Goal: Navigation & Orientation: Understand site structure

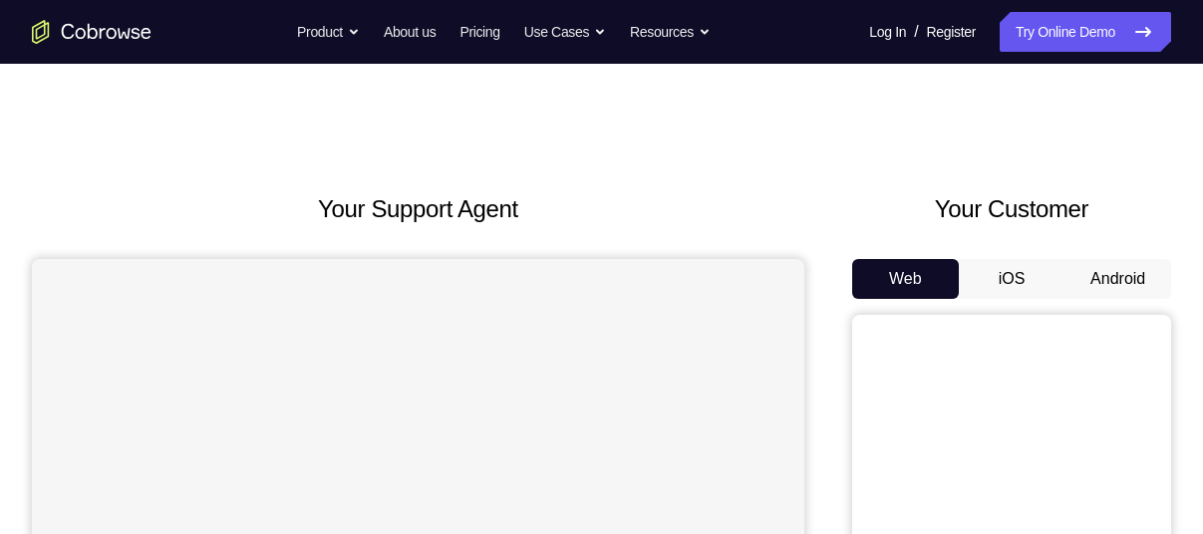
click at [1090, 273] on button "Android" at bounding box center [1117, 279] width 107 height 40
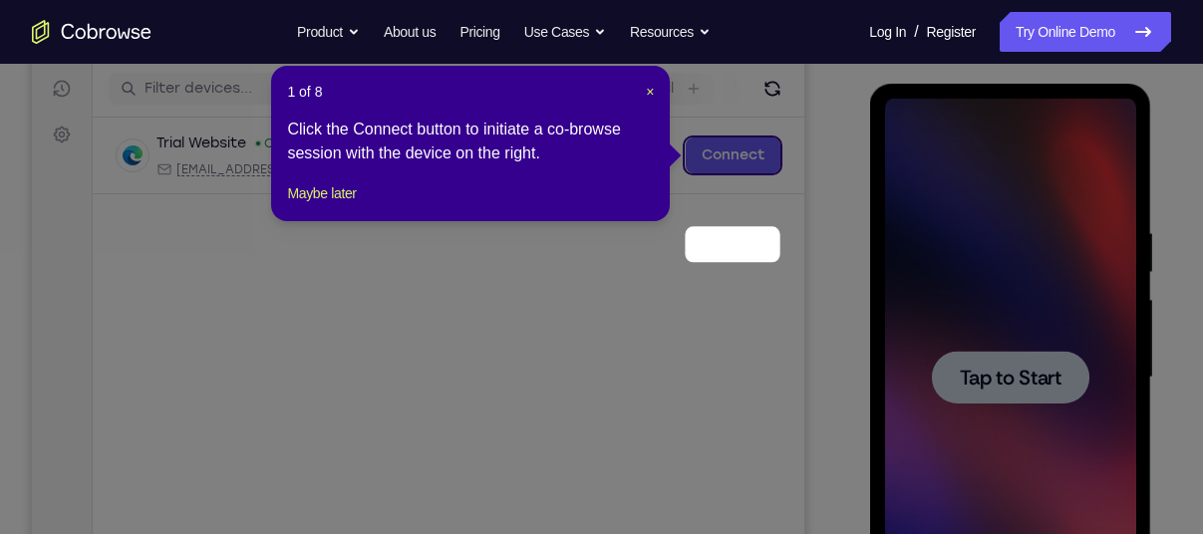
scroll to position [143, 0]
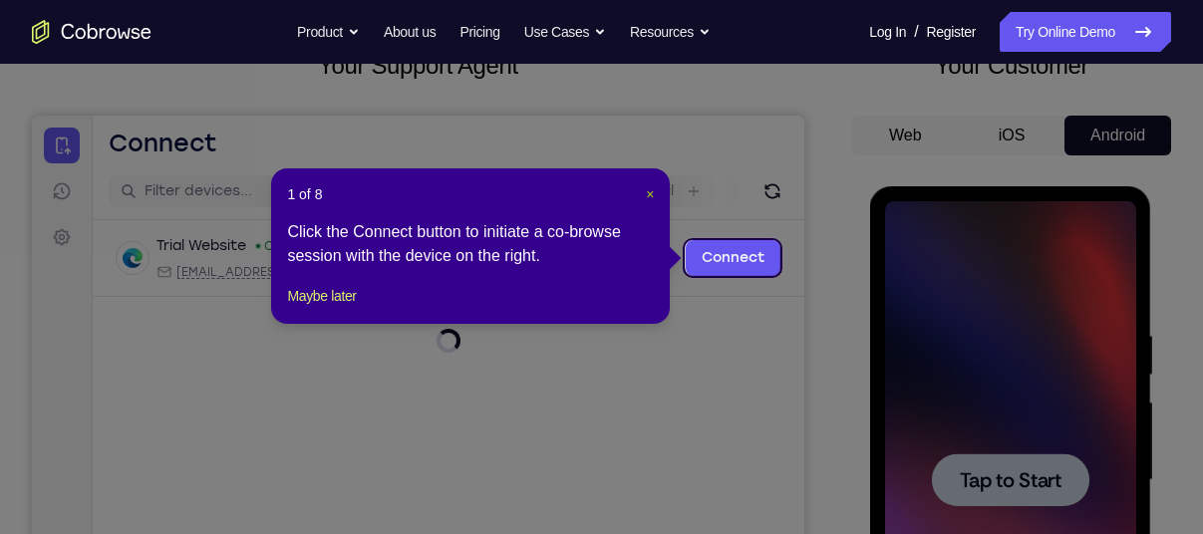
click at [654, 200] on span "×" at bounding box center [650, 194] width 8 height 16
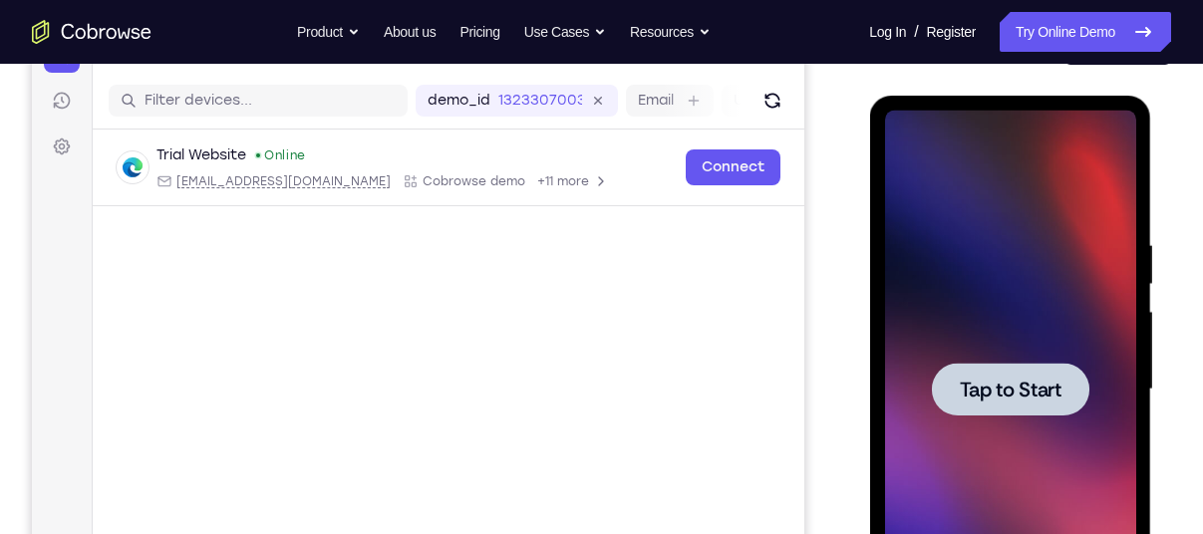
scroll to position [235, 0]
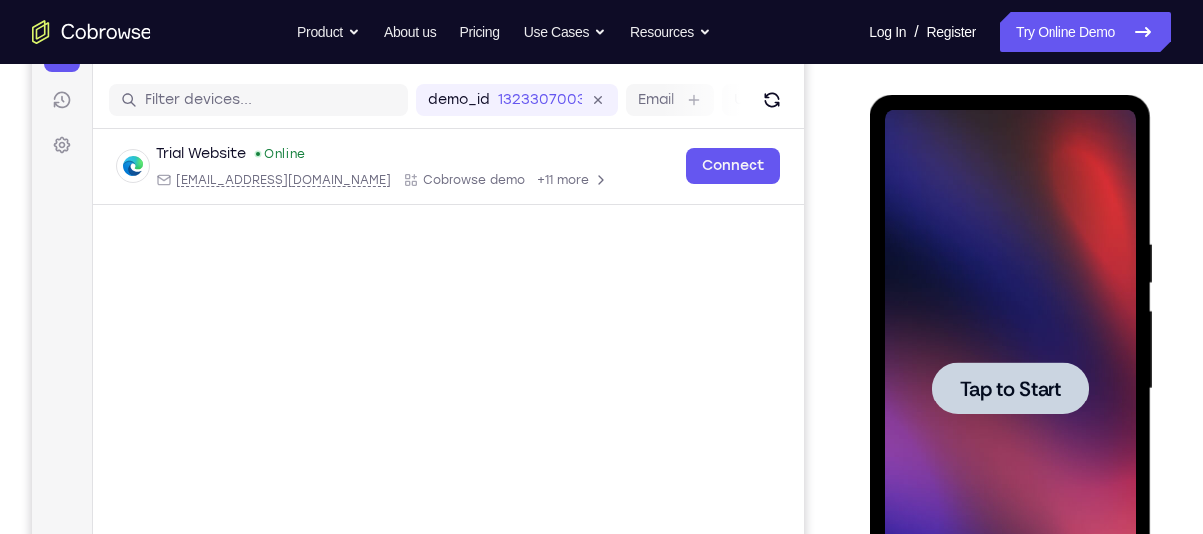
click at [1019, 403] on div at bounding box center [1009, 388] width 157 height 53
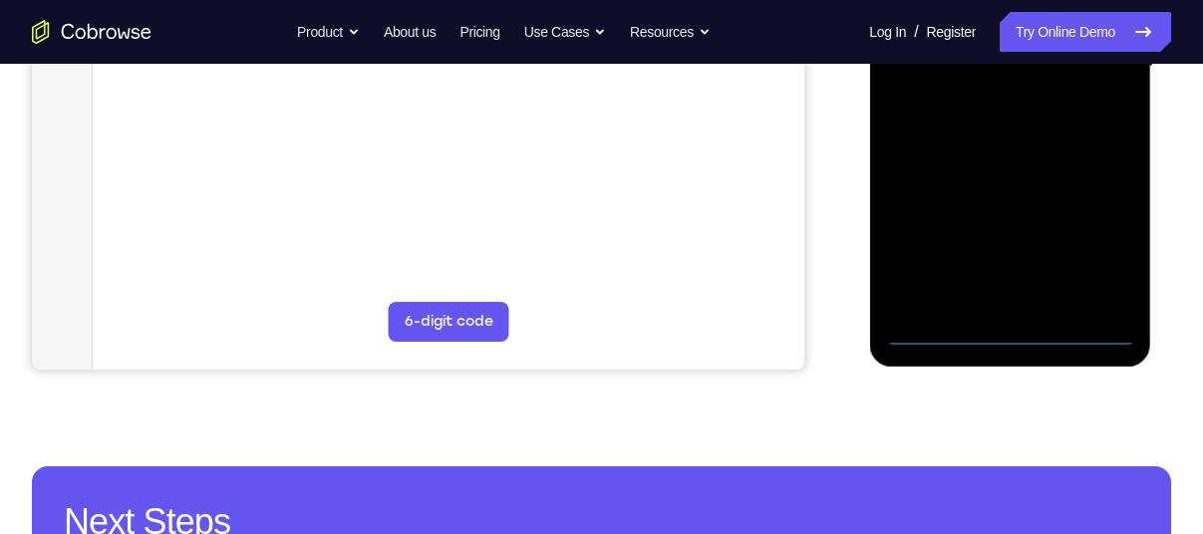
scroll to position [558, 0]
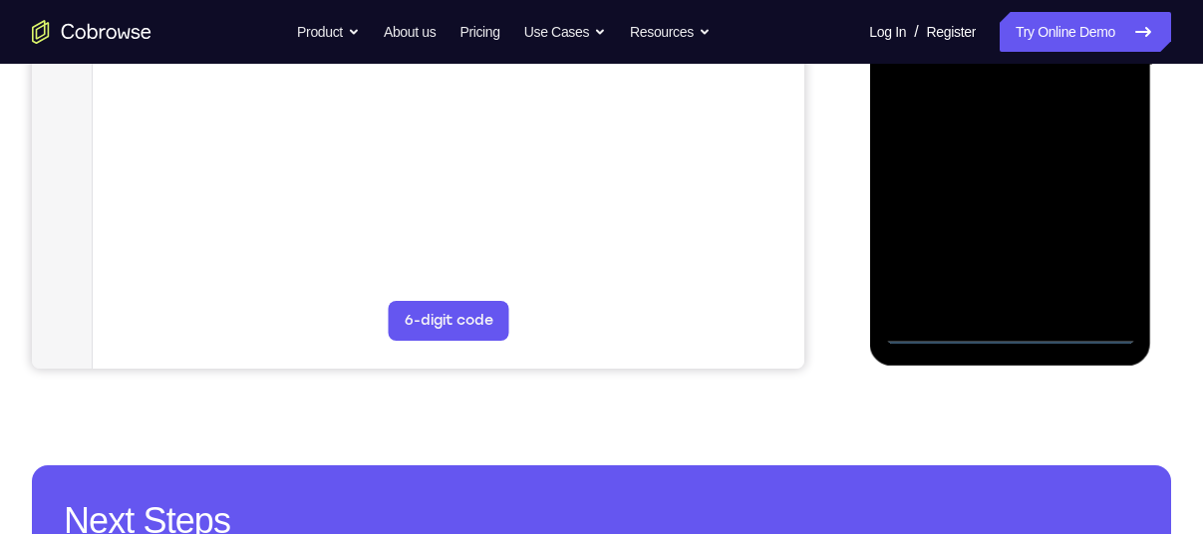
click at [1008, 326] on div at bounding box center [1009, 66] width 251 height 558
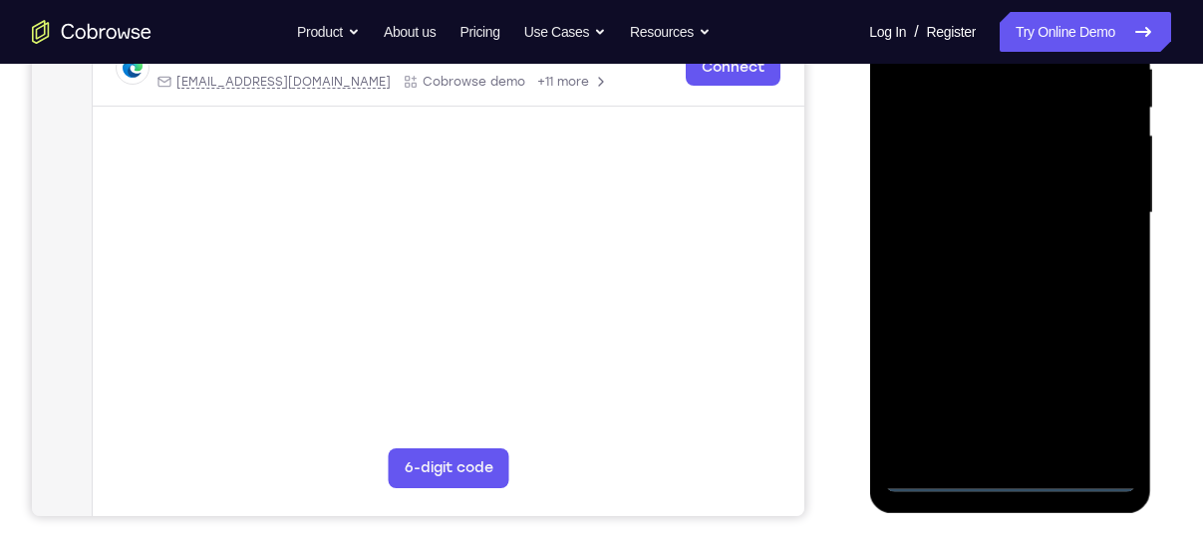
scroll to position [406, 0]
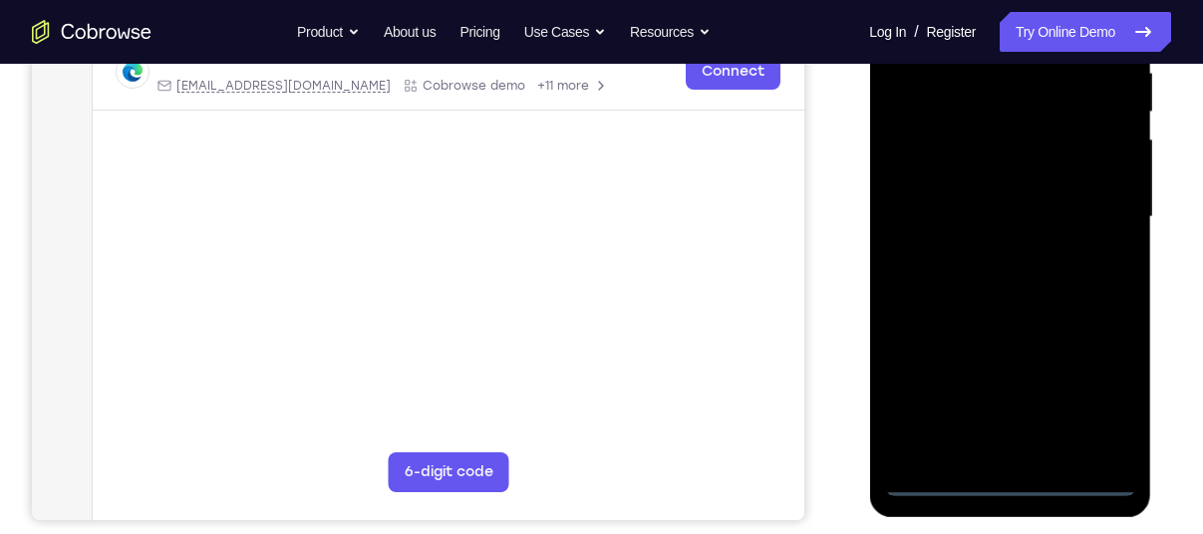
click at [1089, 400] on div at bounding box center [1009, 217] width 251 height 558
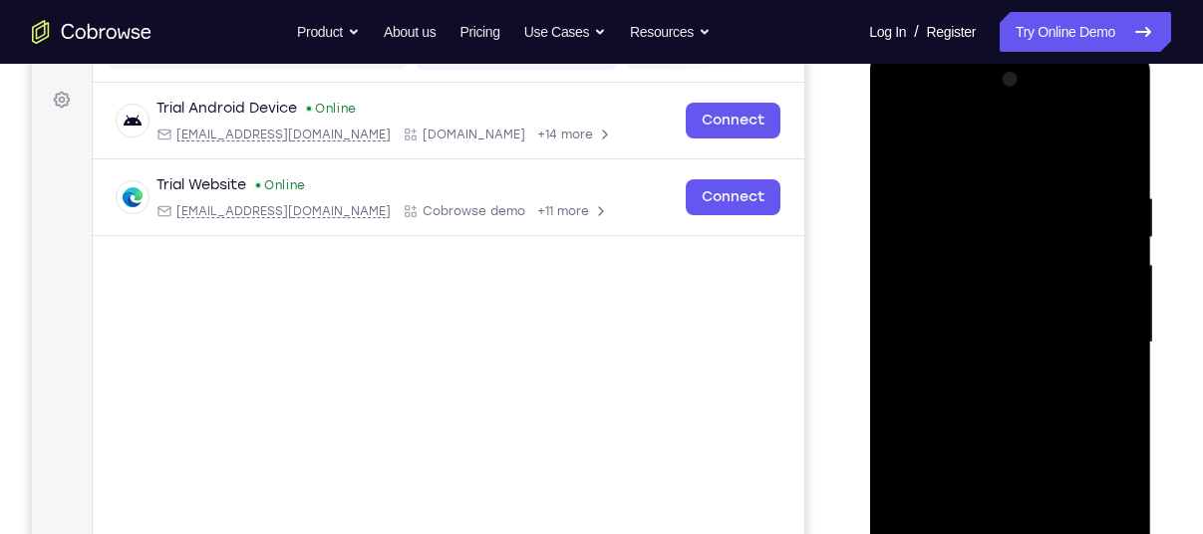
scroll to position [283, 0]
click at [974, 138] on div at bounding box center [1009, 341] width 251 height 558
click at [1099, 346] on div at bounding box center [1009, 341] width 251 height 558
click at [993, 379] on div at bounding box center [1009, 341] width 251 height 558
click at [988, 328] on div at bounding box center [1009, 341] width 251 height 558
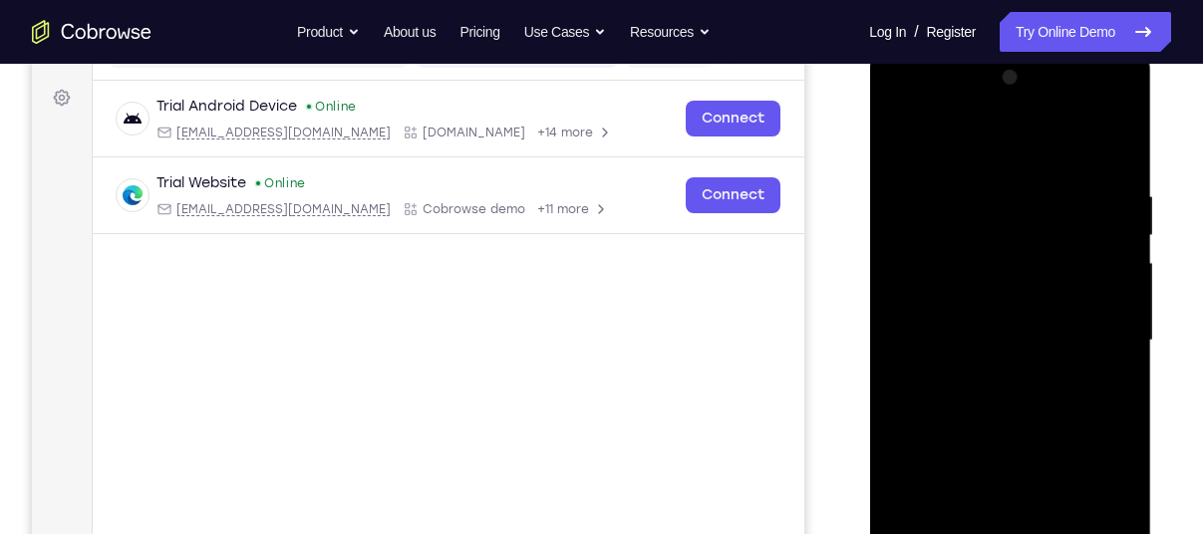
click at [989, 312] on div at bounding box center [1009, 341] width 251 height 558
click at [993, 338] on div at bounding box center [1009, 341] width 251 height 558
click at [977, 348] on div at bounding box center [1009, 341] width 251 height 558
click at [1001, 400] on div at bounding box center [1009, 341] width 251 height 558
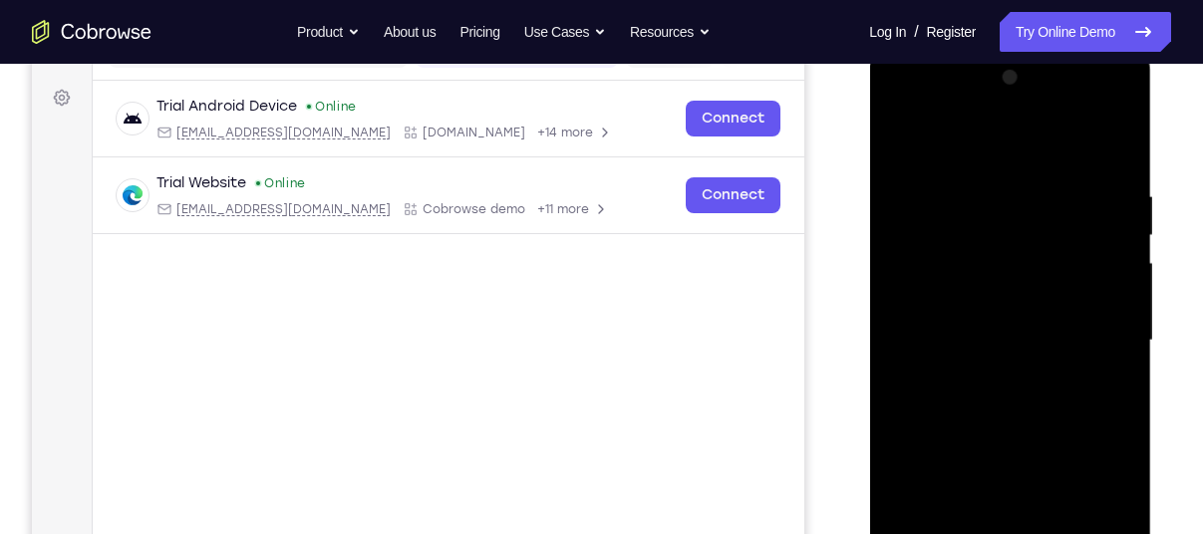
click at [997, 404] on div at bounding box center [1009, 341] width 251 height 558
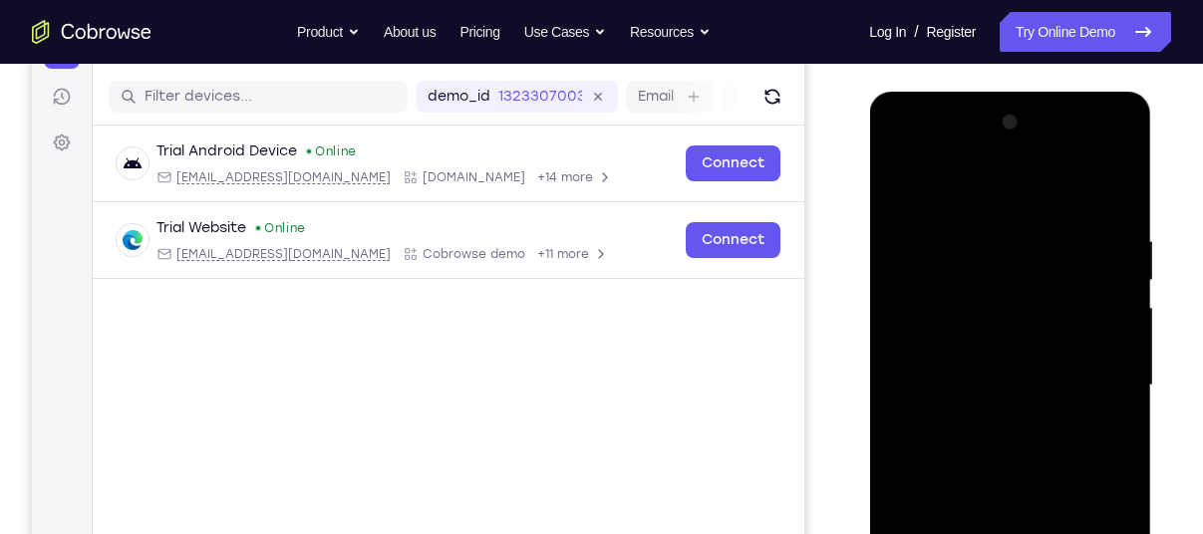
scroll to position [237, 0]
click at [1025, 476] on div at bounding box center [1009, 387] width 251 height 558
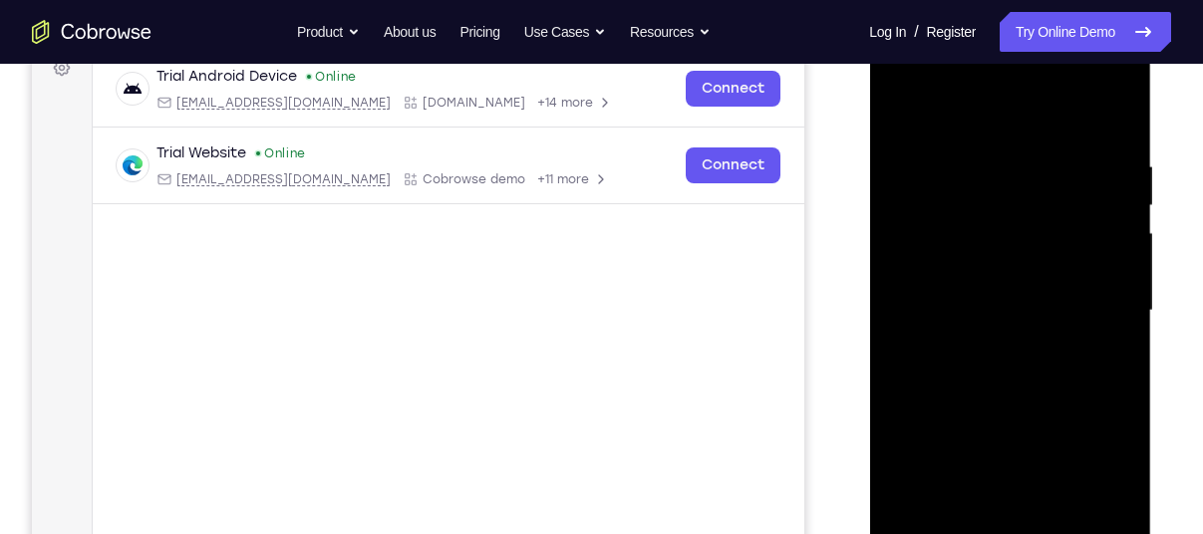
scroll to position [319, 0]
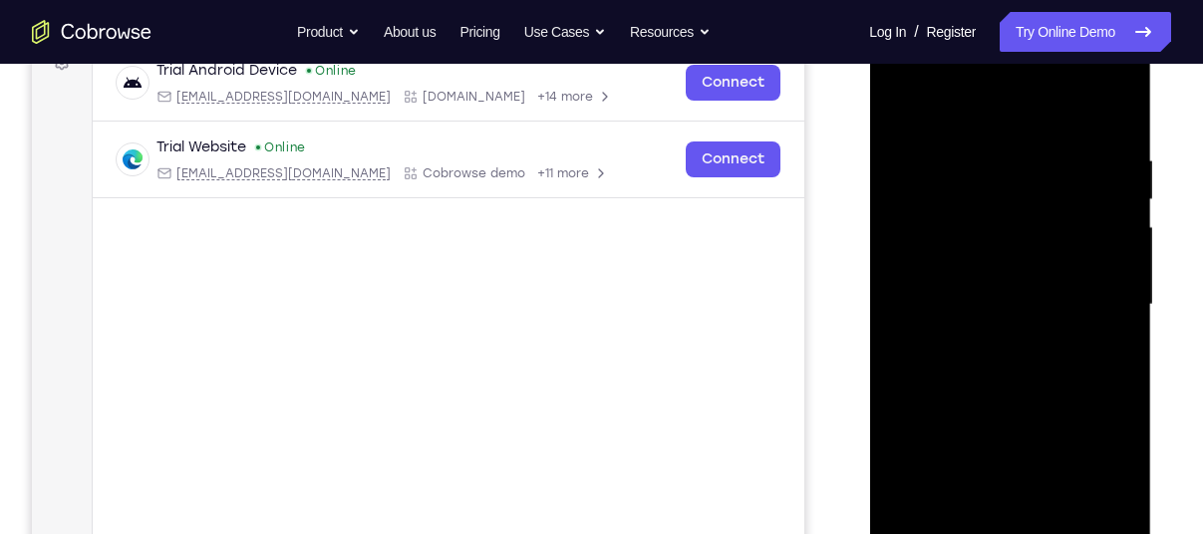
click at [898, 456] on div at bounding box center [1009, 305] width 251 height 558
click at [1121, 296] on div at bounding box center [1009, 305] width 251 height 558
click at [977, 151] on div at bounding box center [1009, 305] width 251 height 558
drag, startPoint x: 986, startPoint y: 120, endPoint x: 987, endPoint y: 36, distance: 83.7
click at [987, 36] on div at bounding box center [1009, 305] width 251 height 558
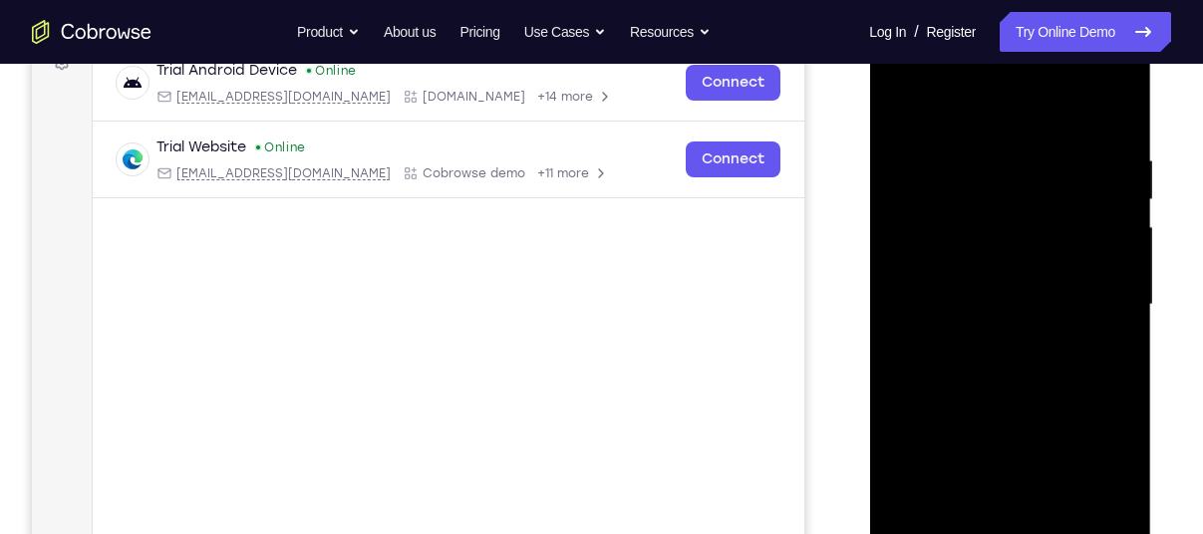
click at [1086, 253] on div at bounding box center [1009, 305] width 251 height 558
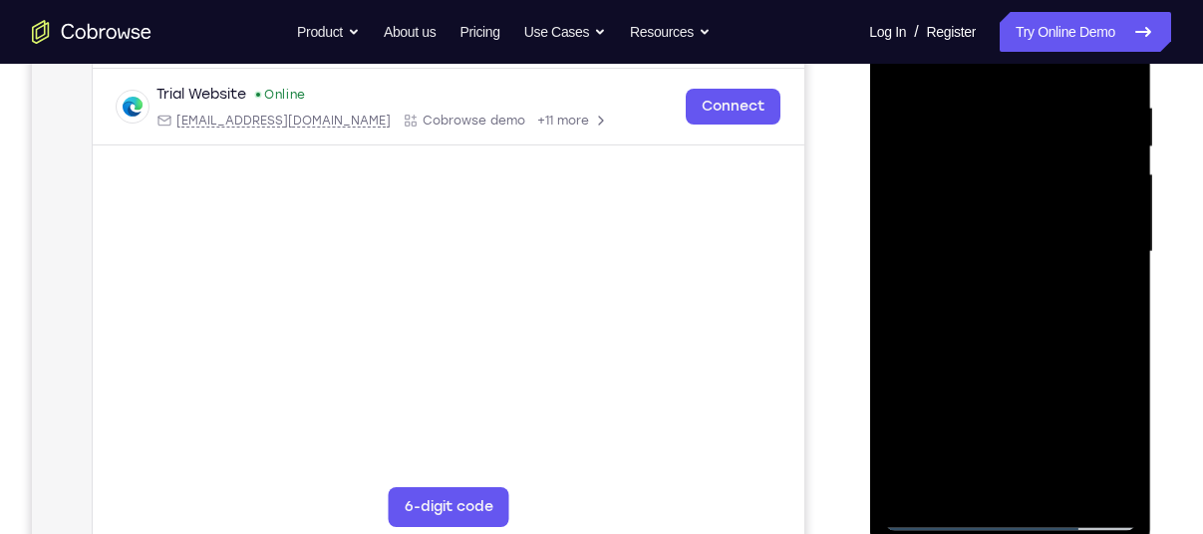
scroll to position [422, 0]
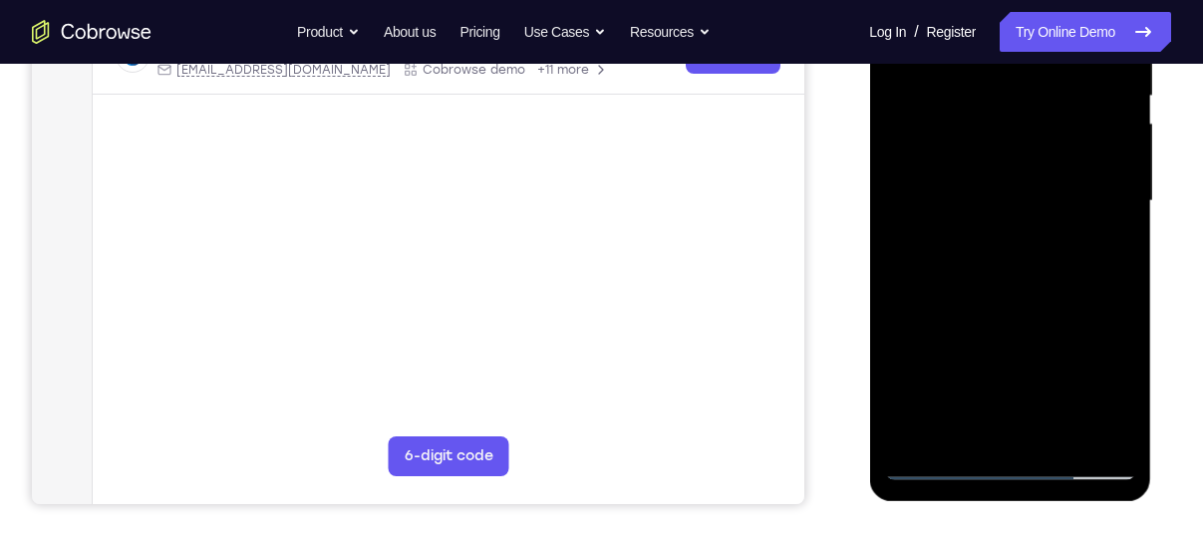
click at [1091, 431] on div at bounding box center [1009, 201] width 251 height 558
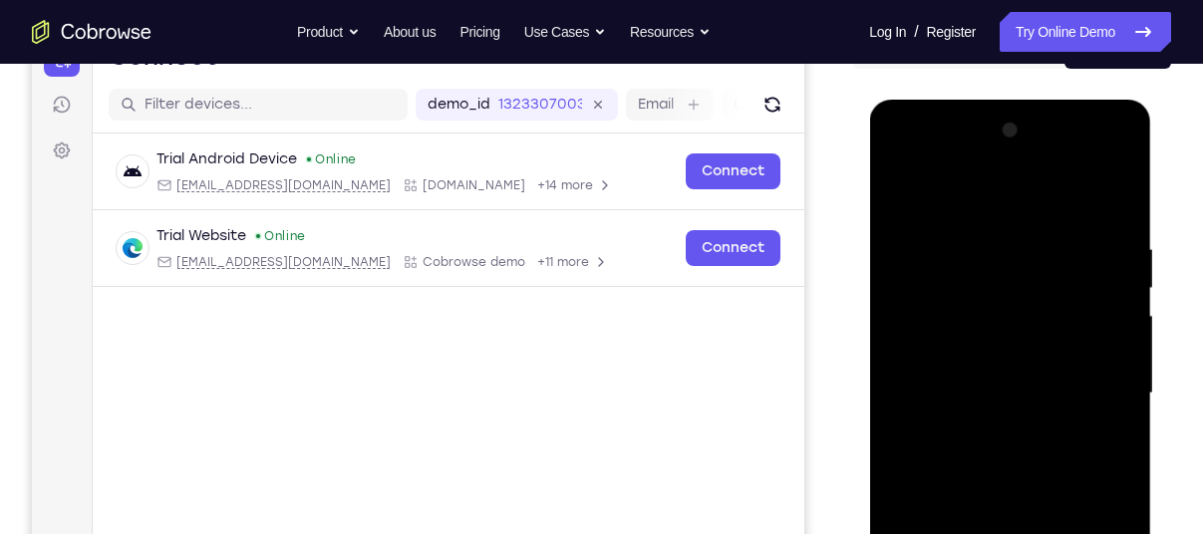
scroll to position [229, 0]
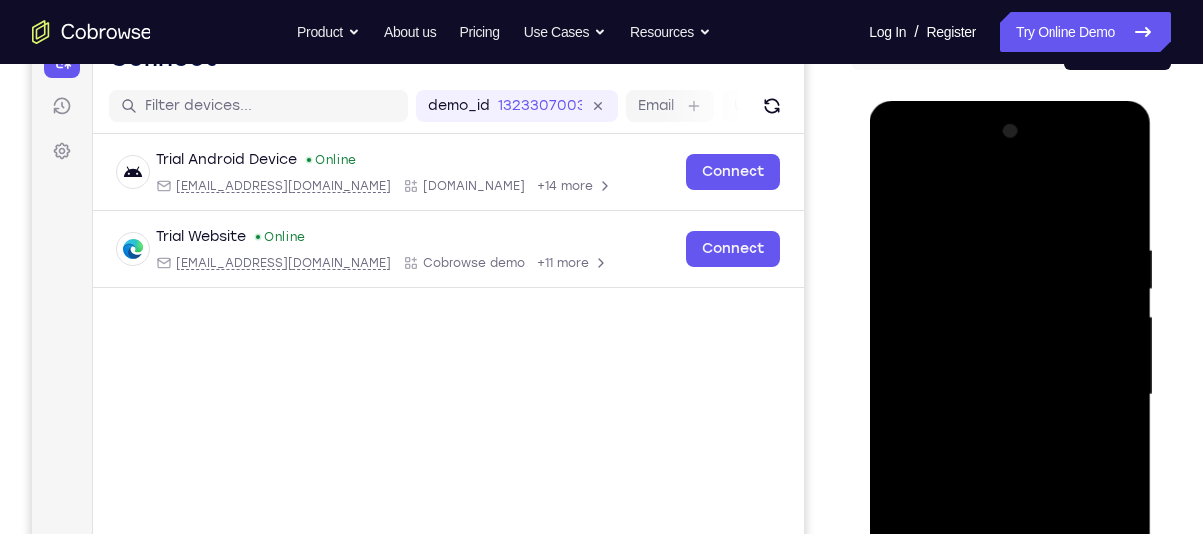
click at [1099, 342] on div at bounding box center [1009, 395] width 251 height 558
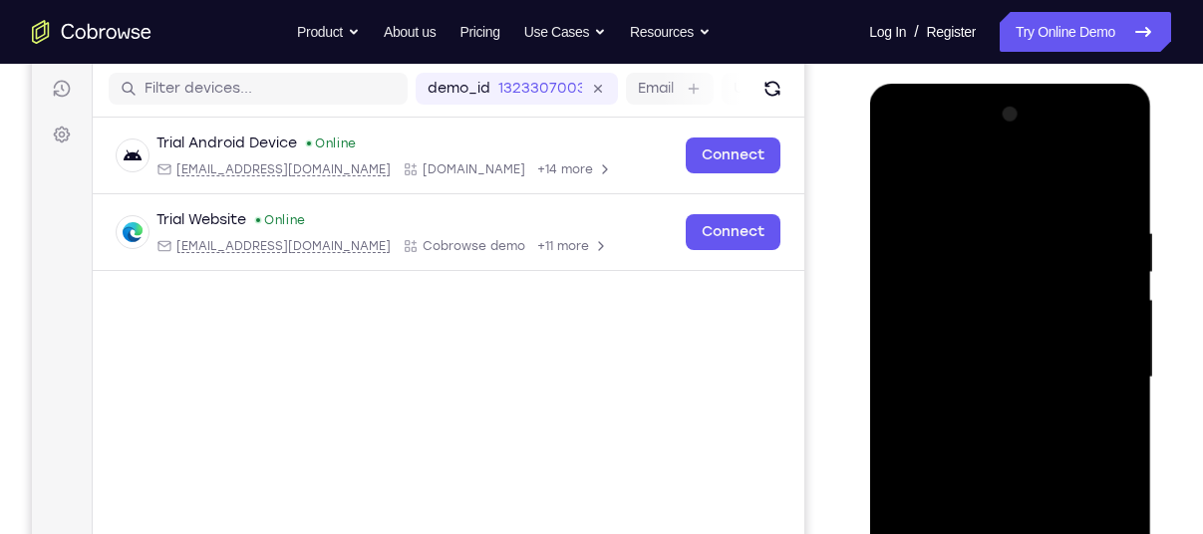
scroll to position [257, 0]
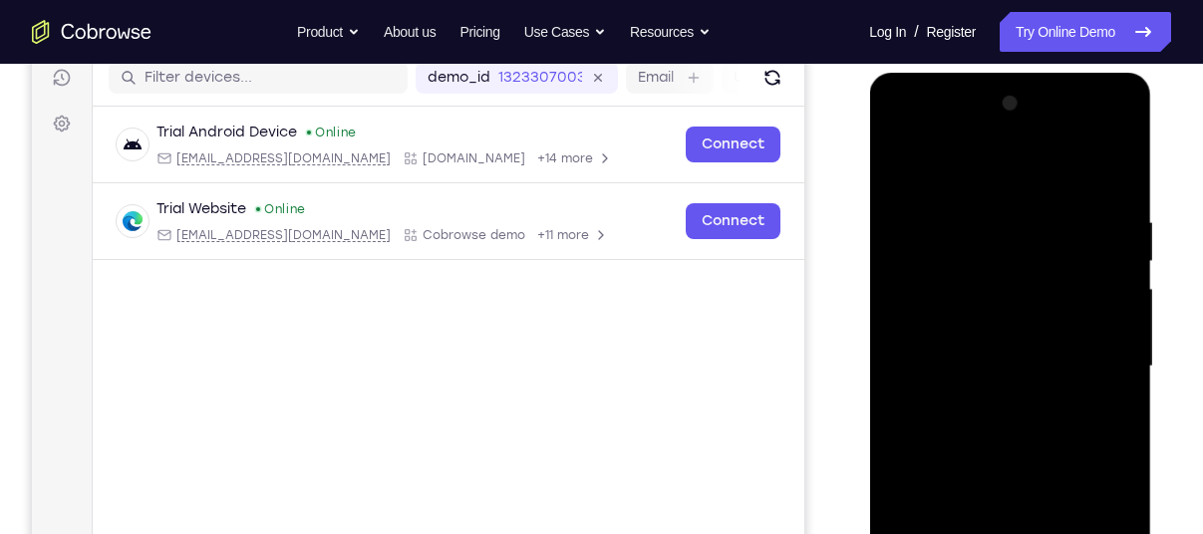
click at [950, 373] on div at bounding box center [1009, 367] width 251 height 558
click at [1103, 322] on div at bounding box center [1009, 367] width 251 height 558
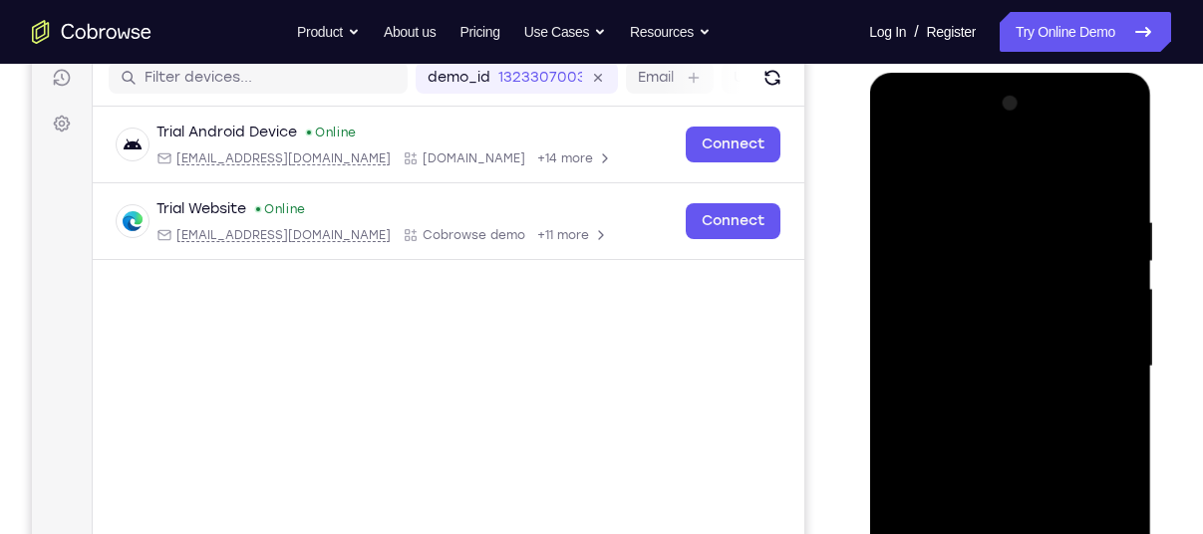
click at [1103, 322] on div at bounding box center [1009, 367] width 251 height 558
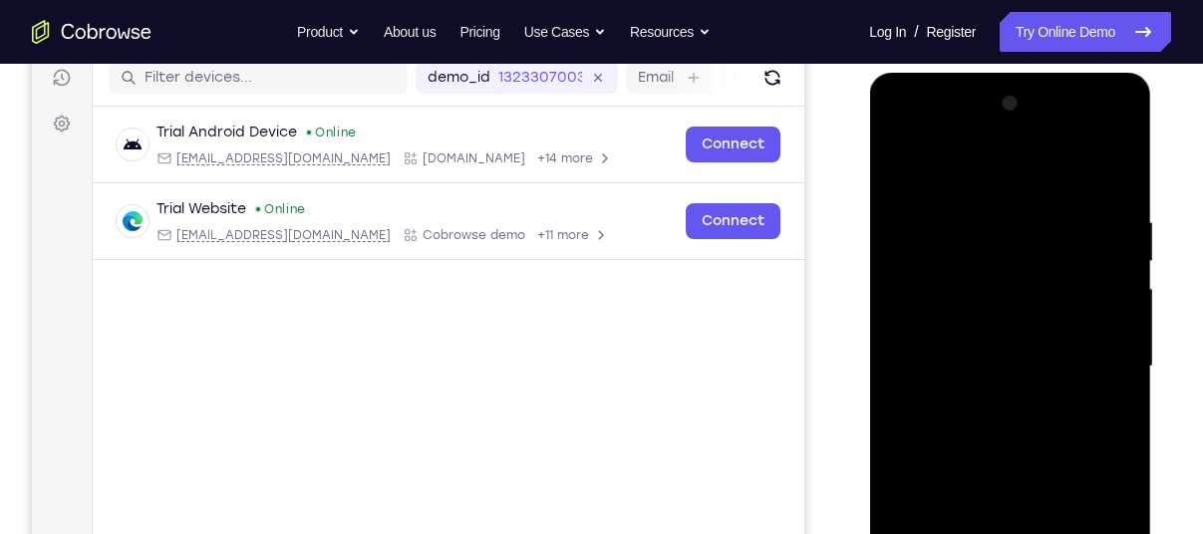
click at [1103, 322] on div at bounding box center [1009, 367] width 251 height 558
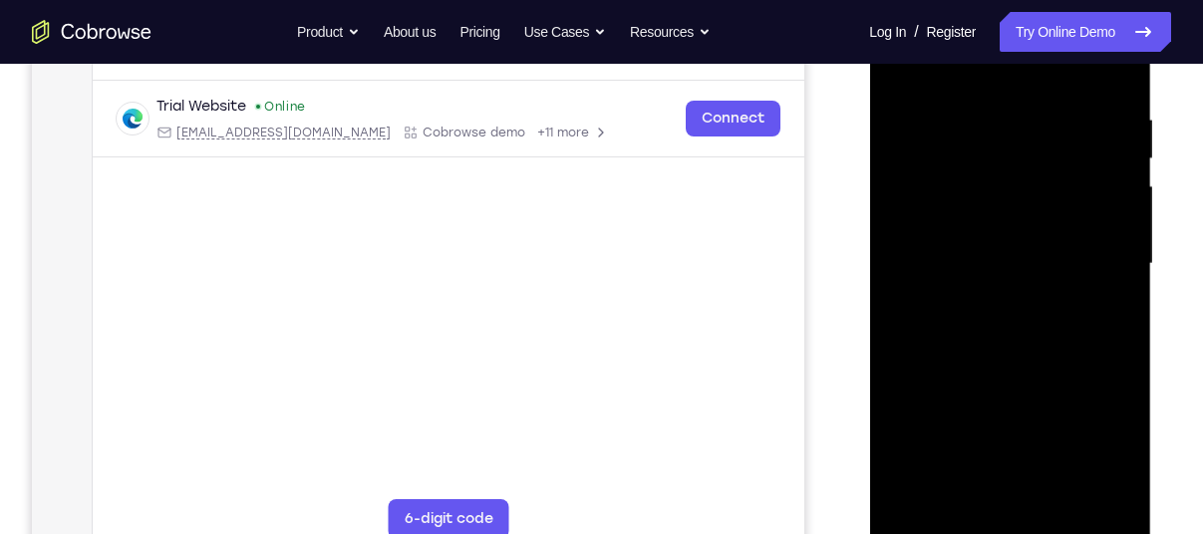
scroll to position [361, 0]
click at [1103, 322] on div at bounding box center [1009, 263] width 251 height 558
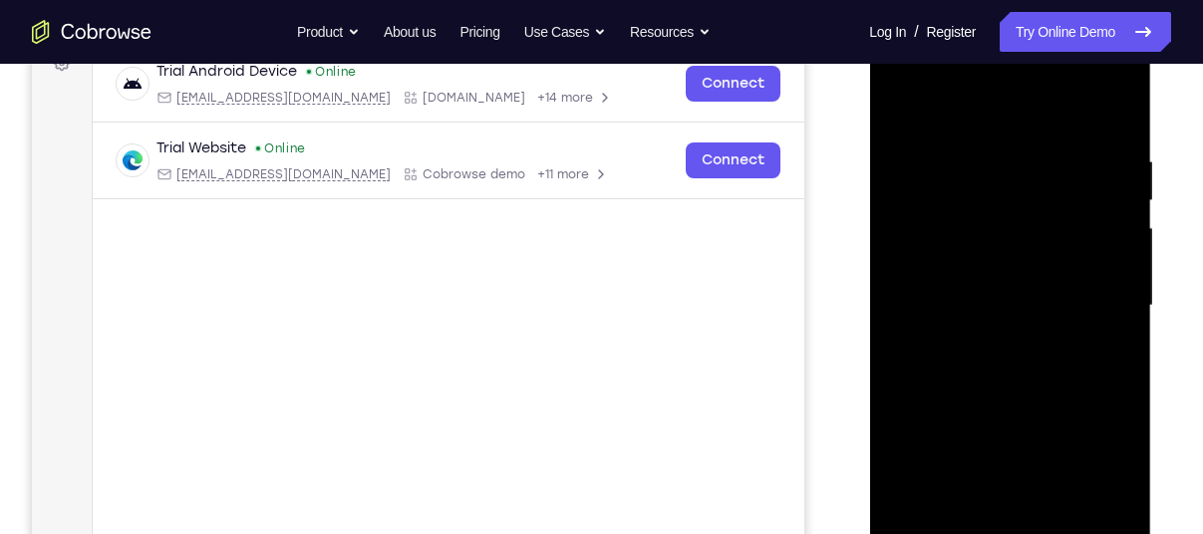
scroll to position [315, 0]
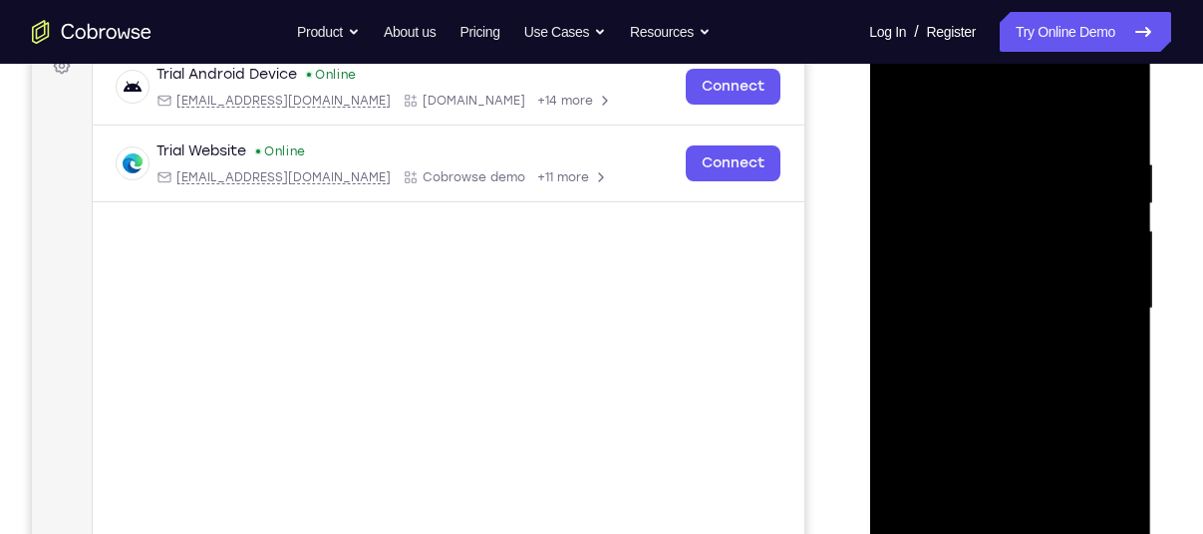
click at [1103, 322] on div at bounding box center [1009, 309] width 251 height 558
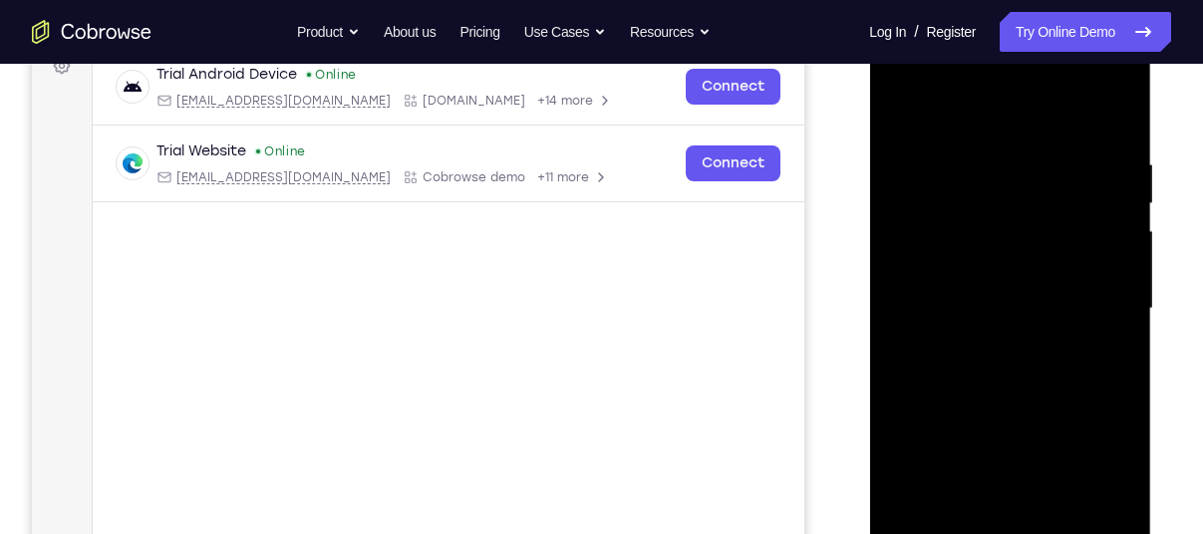
click at [1103, 322] on div at bounding box center [1009, 309] width 251 height 558
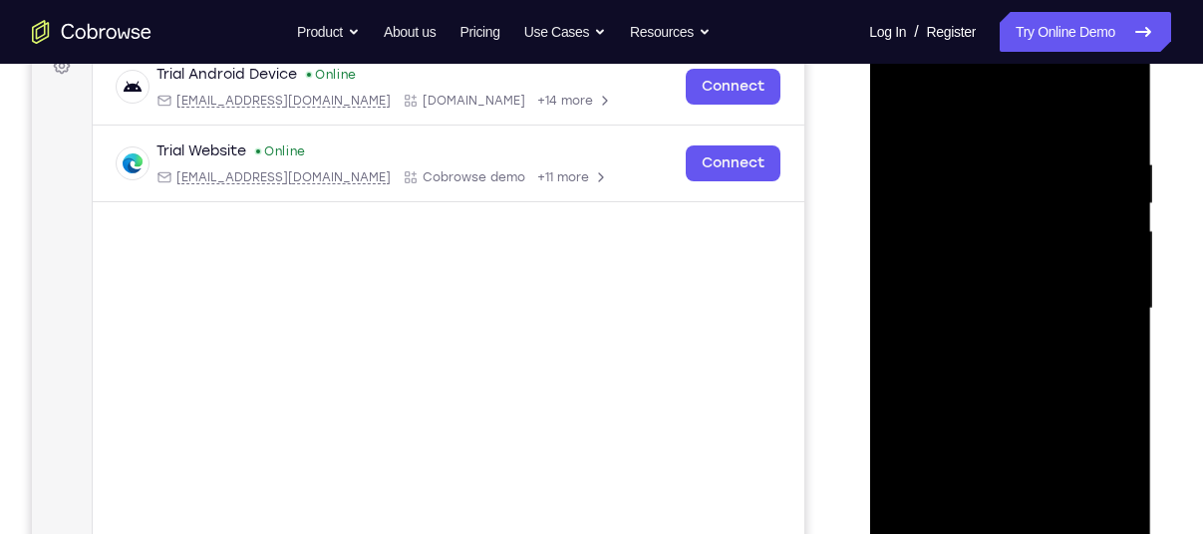
click at [1103, 322] on div at bounding box center [1009, 309] width 251 height 558
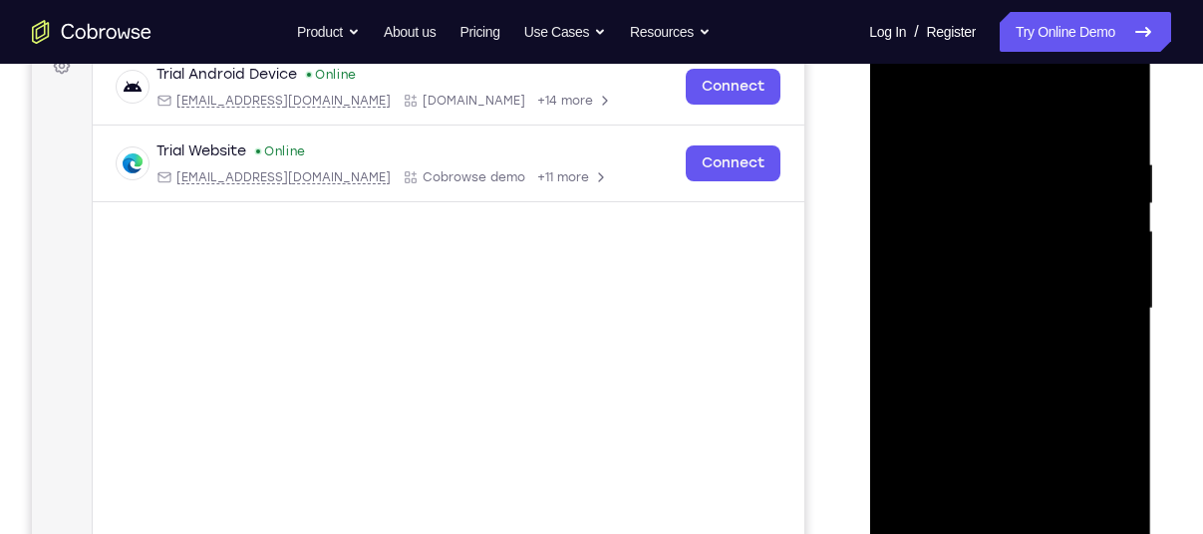
click at [1103, 322] on div at bounding box center [1009, 309] width 251 height 558
click at [925, 308] on div at bounding box center [1009, 309] width 251 height 558
click at [1100, 250] on div at bounding box center [1009, 309] width 251 height 558
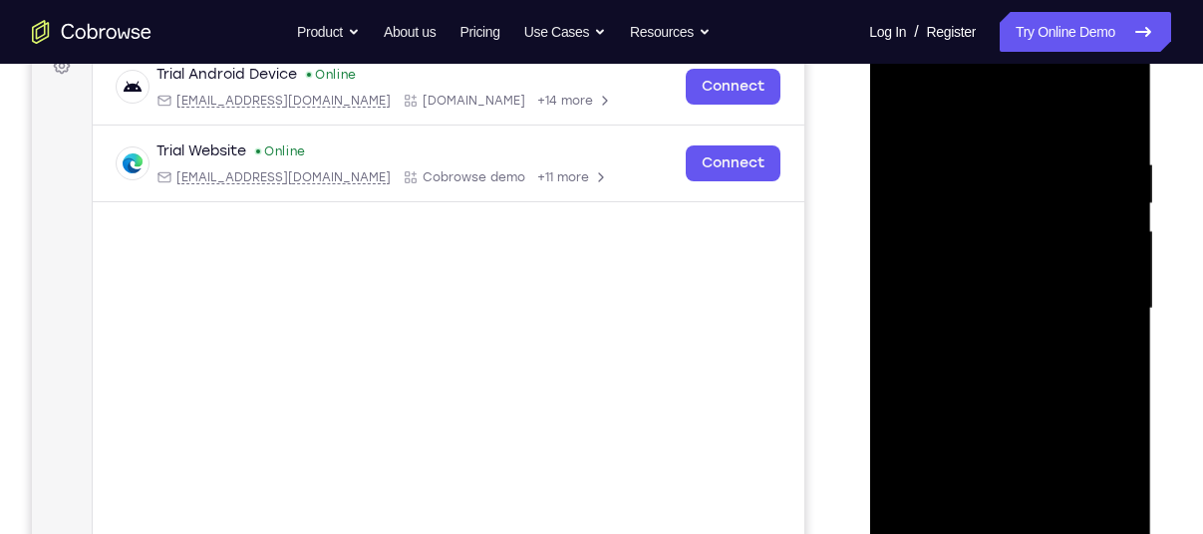
click at [1100, 250] on div at bounding box center [1009, 309] width 251 height 558
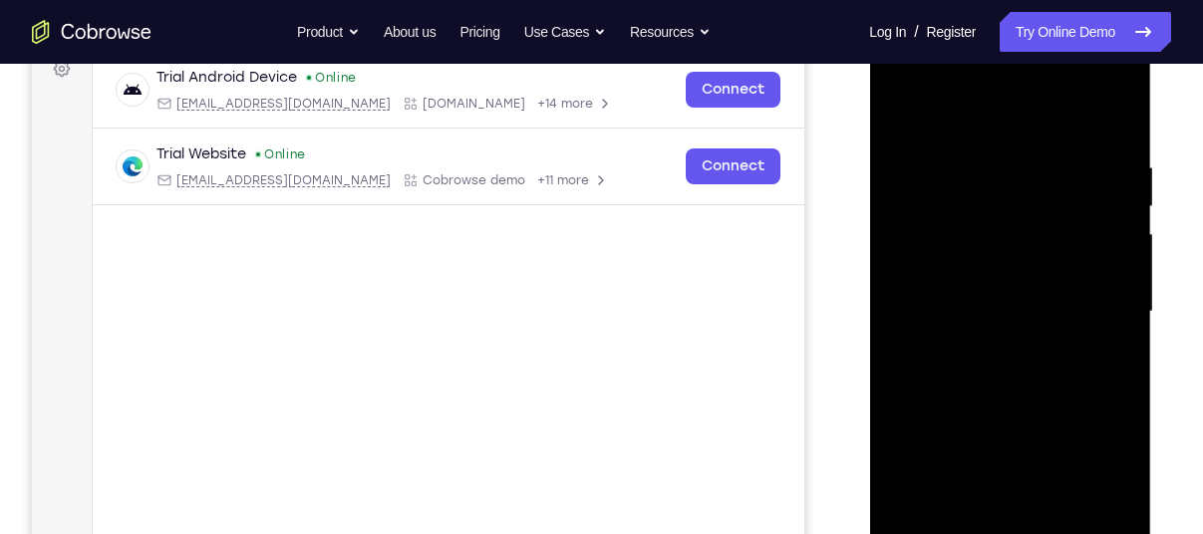
click at [1101, 299] on div at bounding box center [1009, 312] width 251 height 558
click at [1109, 302] on div at bounding box center [1009, 312] width 251 height 558
click at [926, 315] on div at bounding box center [1009, 312] width 251 height 558
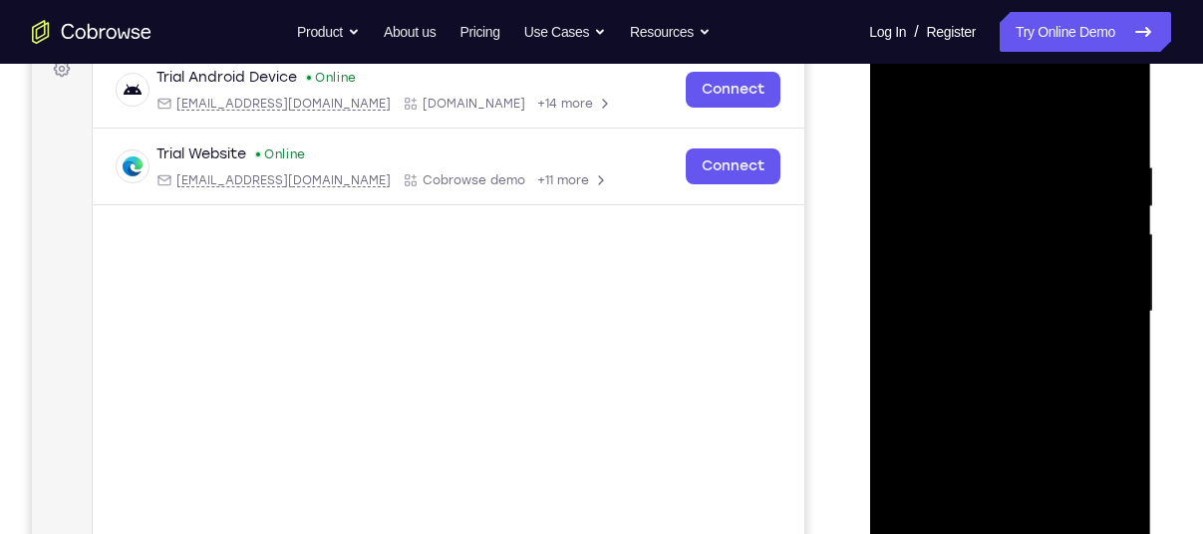
click at [1094, 303] on div at bounding box center [1009, 312] width 251 height 558
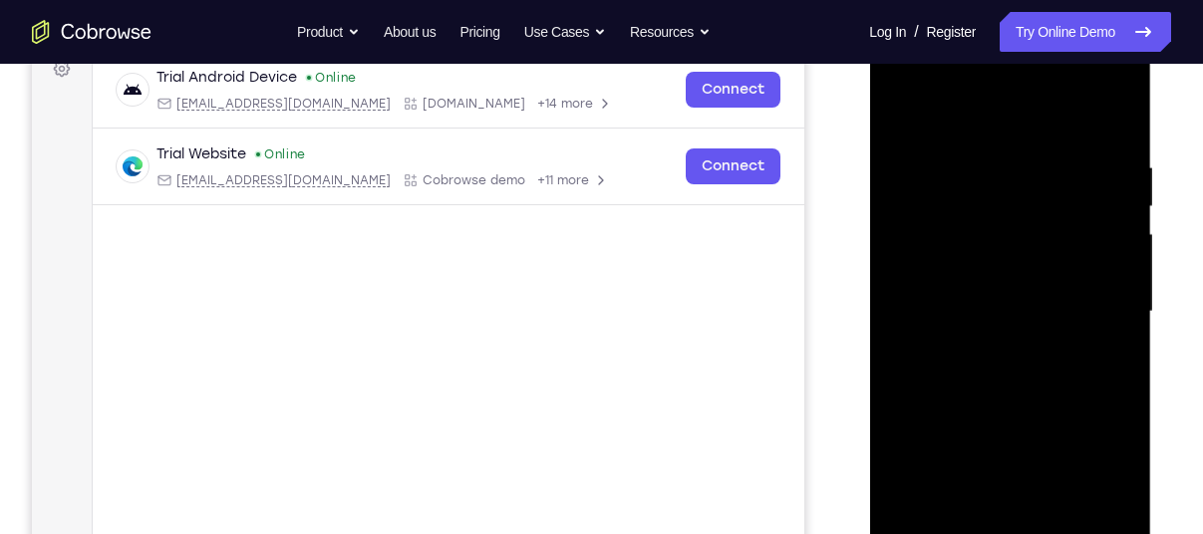
click at [1094, 303] on div at bounding box center [1009, 312] width 251 height 558
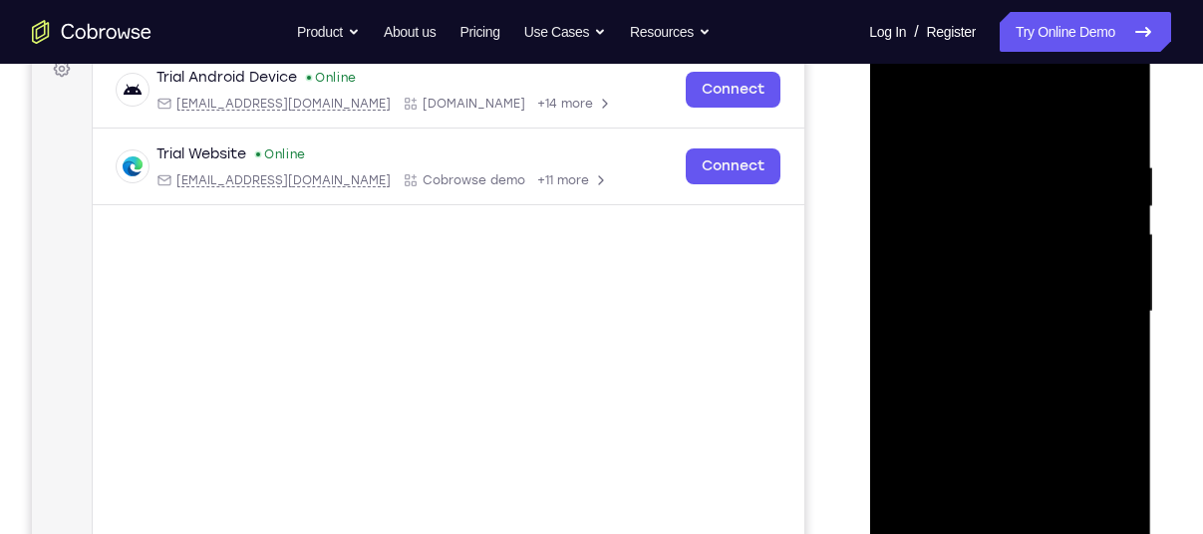
click at [1094, 303] on div at bounding box center [1009, 312] width 251 height 558
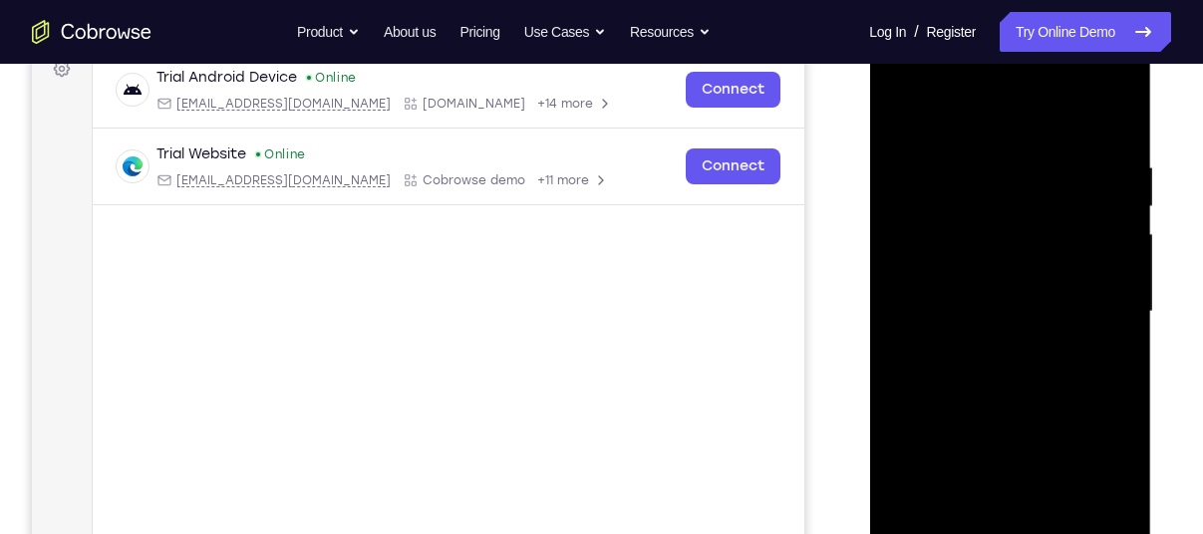
click at [1094, 303] on div at bounding box center [1009, 312] width 251 height 558
click at [1113, 110] on div at bounding box center [1009, 312] width 251 height 558
click at [902, 366] on div at bounding box center [1009, 312] width 251 height 558
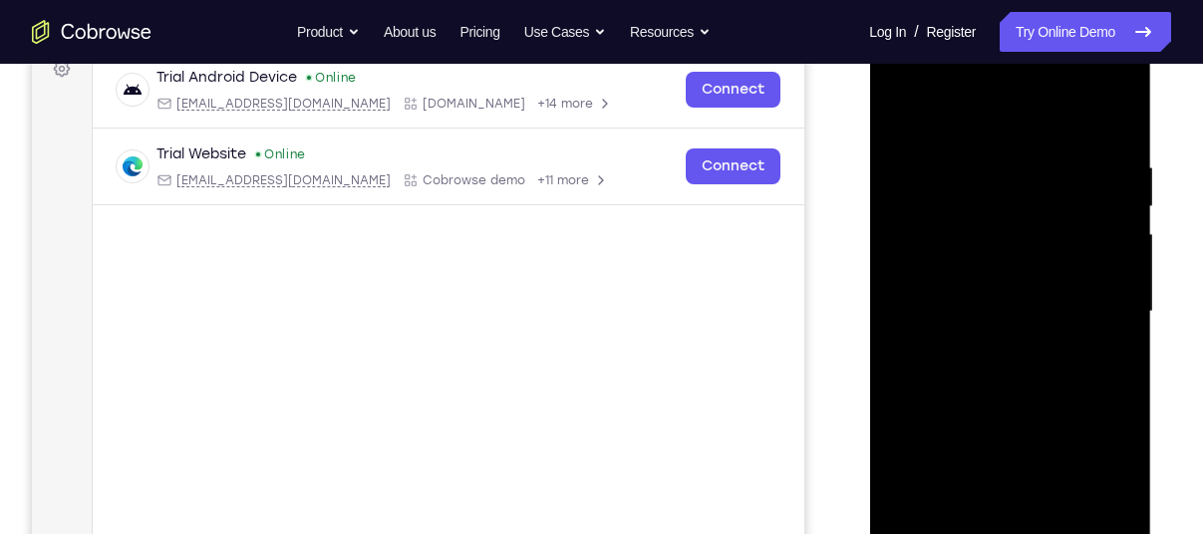
click at [901, 381] on div at bounding box center [1009, 312] width 251 height 558
click at [1118, 174] on div at bounding box center [1009, 312] width 251 height 558
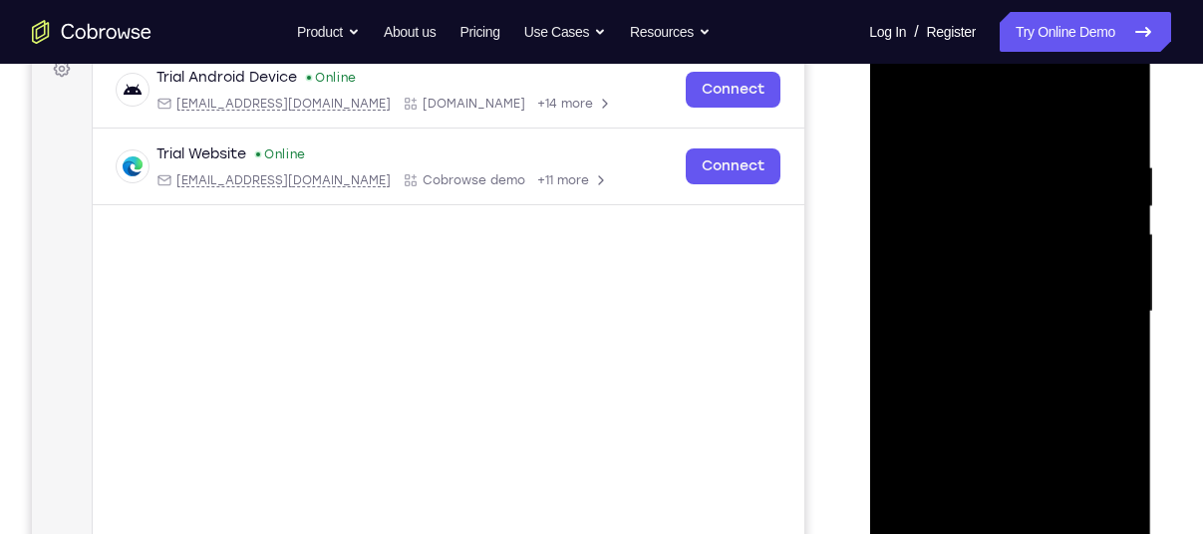
click at [1118, 174] on div at bounding box center [1009, 312] width 251 height 558
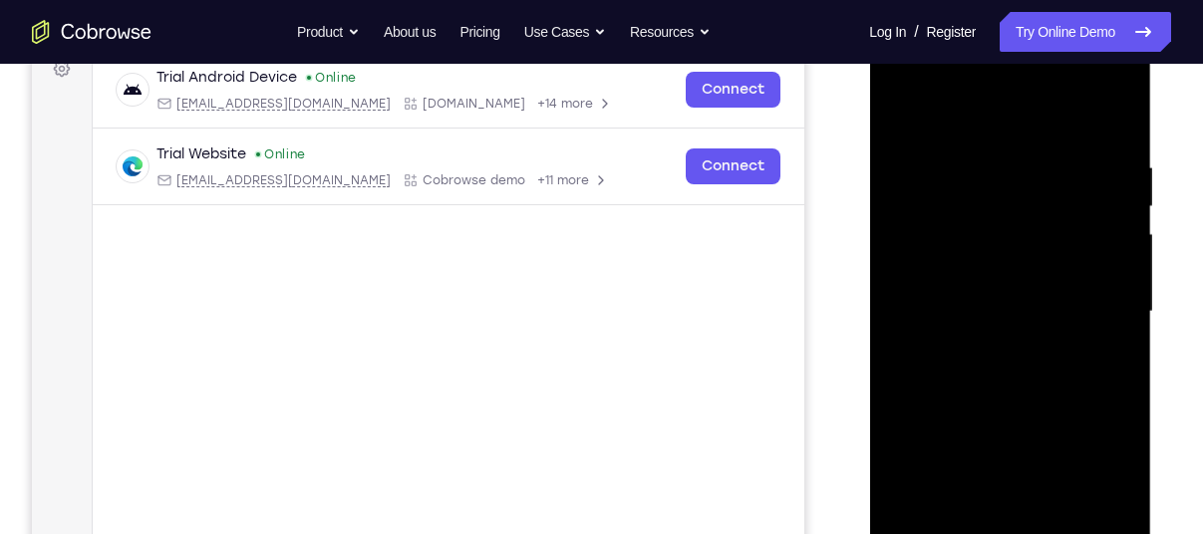
click at [1118, 174] on div at bounding box center [1009, 312] width 251 height 558
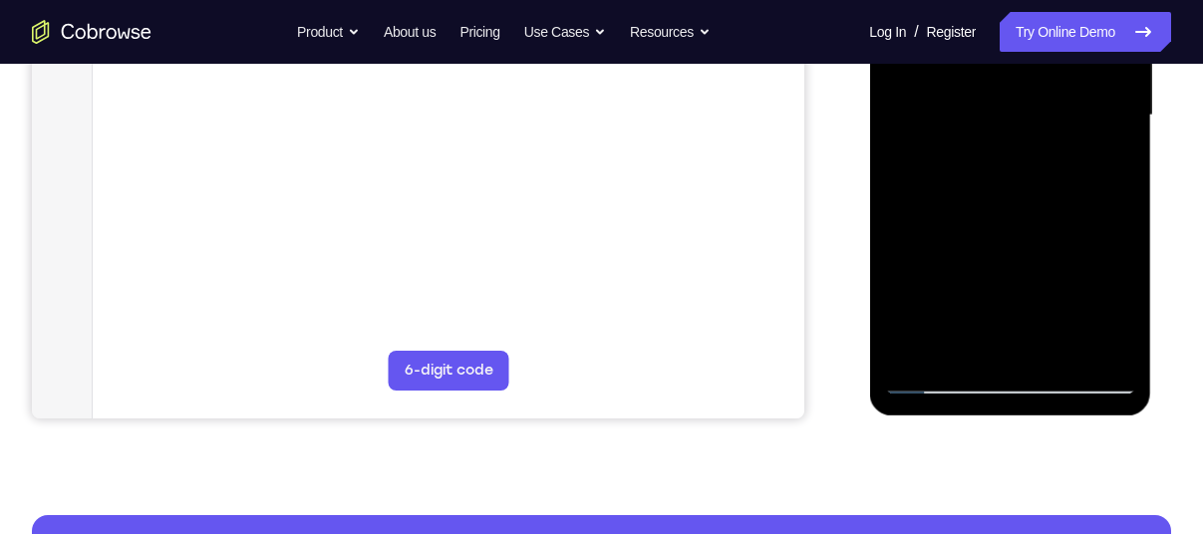
scroll to position [510, 0]
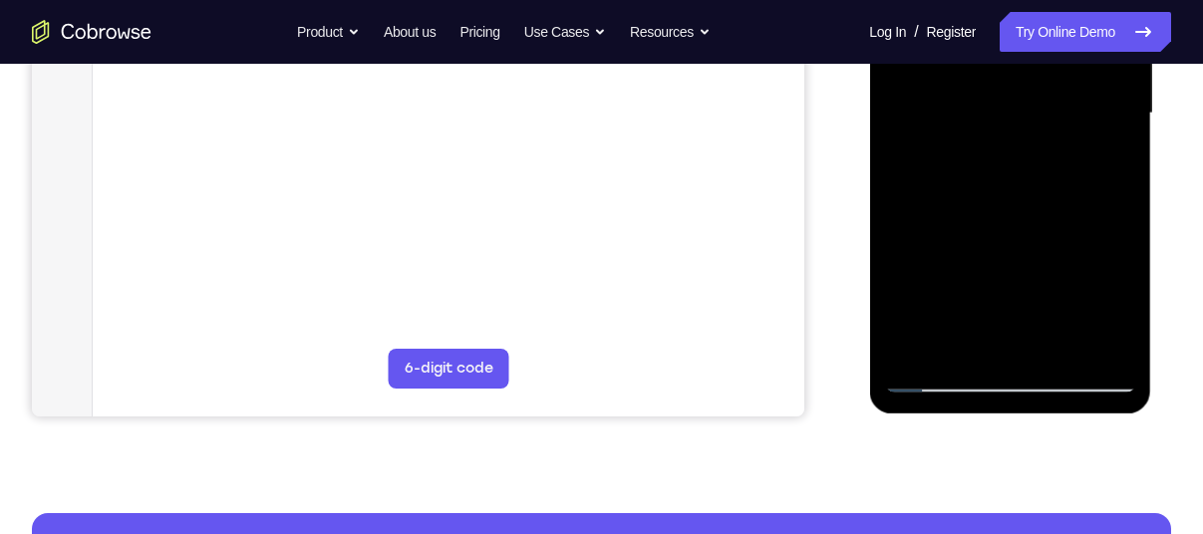
drag, startPoint x: 1110, startPoint y: 194, endPoint x: 1044, endPoint y: 406, distance: 222.2
click at [1044, 406] on div at bounding box center [1010, 117] width 282 height 594
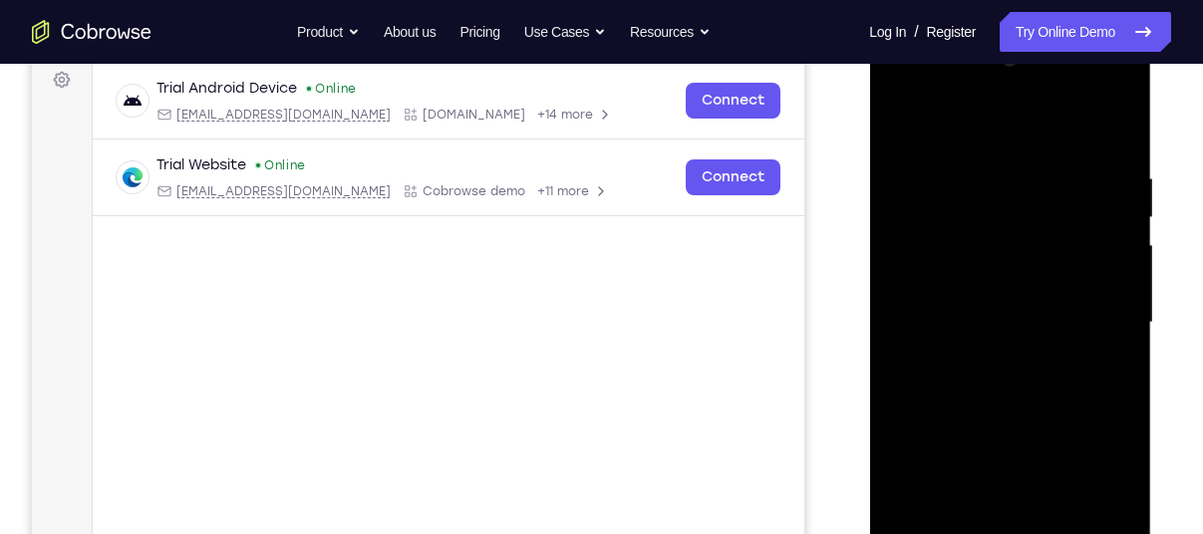
scroll to position [302, 0]
click at [1119, 114] on div at bounding box center [1009, 322] width 251 height 558
click at [904, 120] on div at bounding box center [1009, 322] width 251 height 558
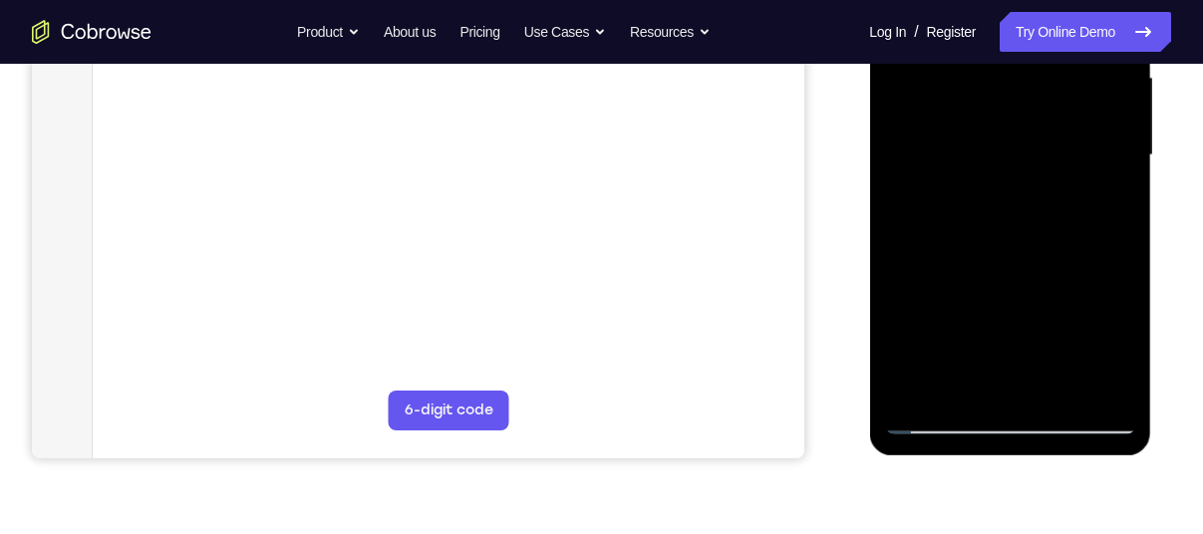
scroll to position [471, 0]
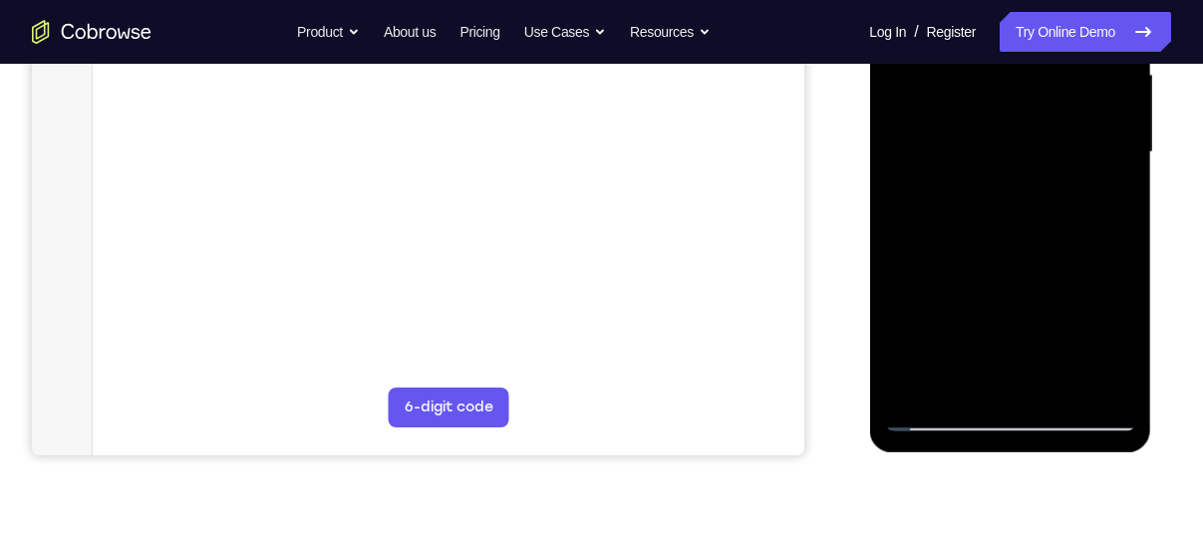
click at [918, 383] on div at bounding box center [1009, 152] width 251 height 558
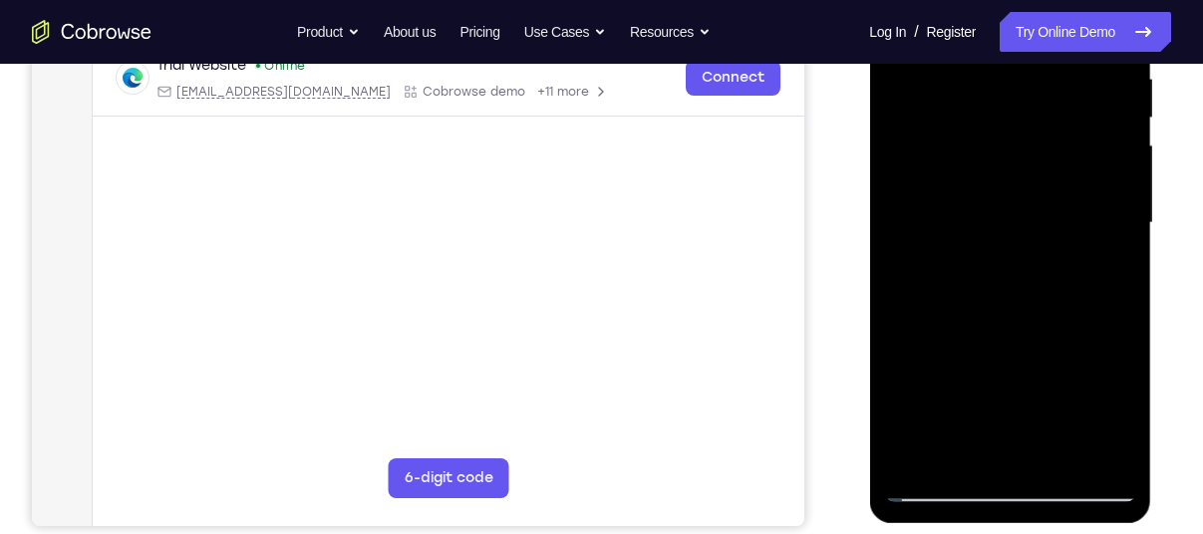
scroll to position [402, 0]
click at [975, 464] on div at bounding box center [1009, 222] width 251 height 558
click at [916, 107] on div at bounding box center [1009, 222] width 251 height 558
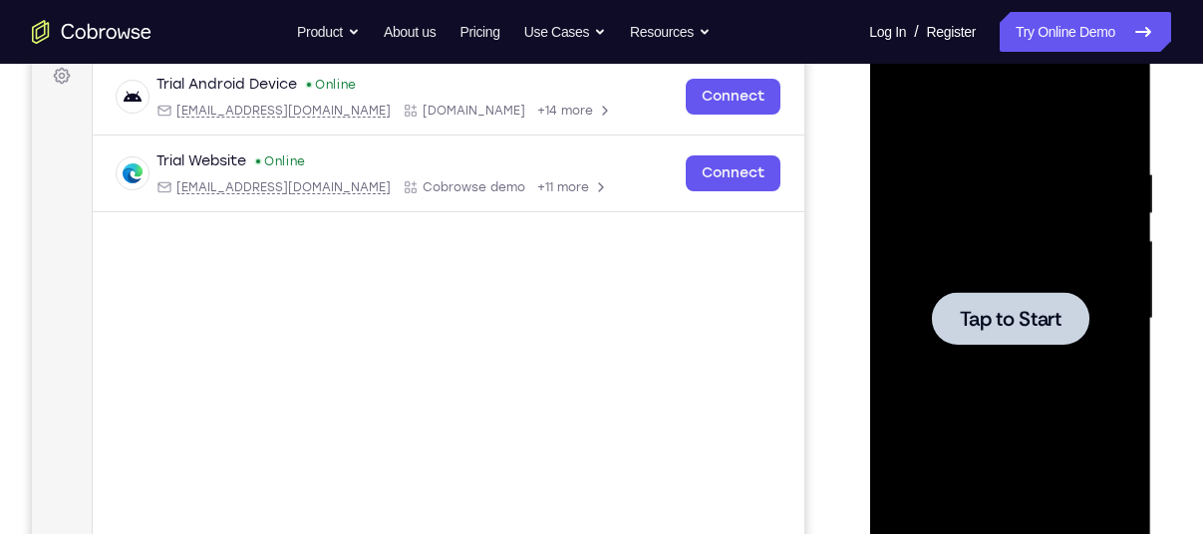
scroll to position [345, 0]
